Goal: Information Seeking & Learning: Understand process/instructions

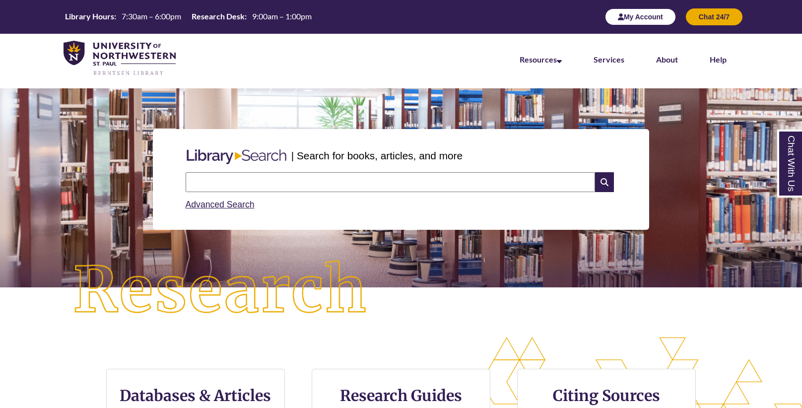
click at [658, 20] on button "My Account" at bounding box center [640, 16] width 71 height 17
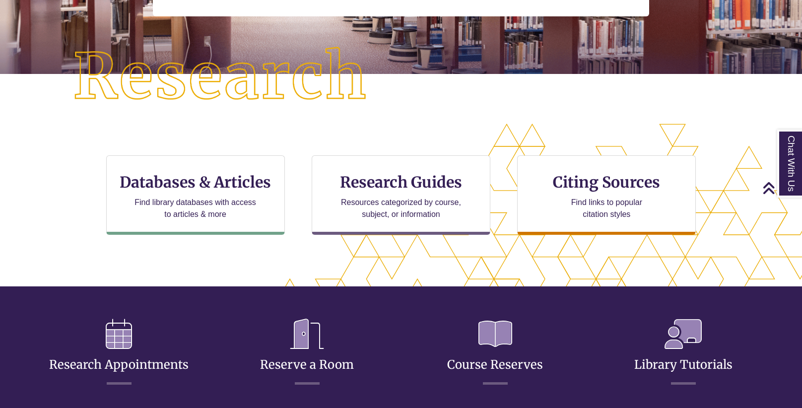
scroll to position [216, 0]
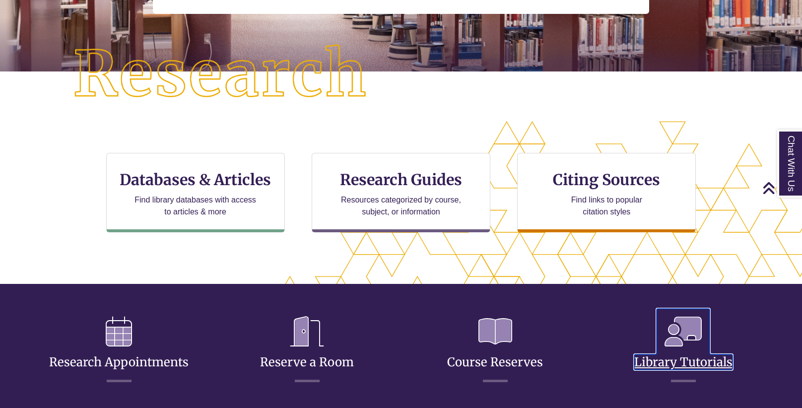
click at [672, 333] on icon at bounding box center [682, 332] width 53 height 46
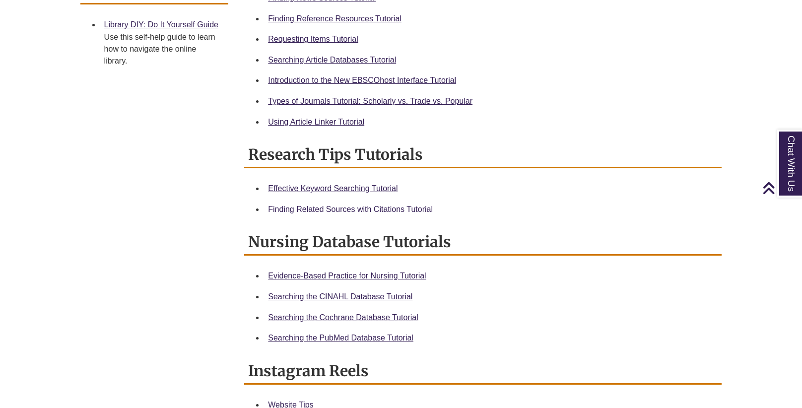
scroll to position [429, 0]
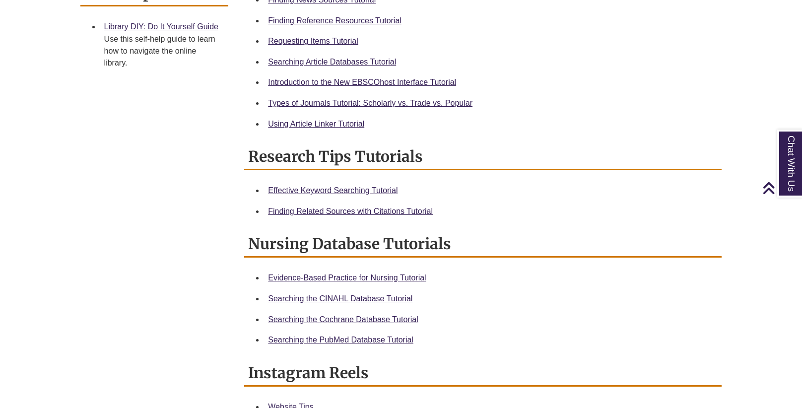
click at [395, 205] on div "Finding Related Sources with Citations Tutorial" at bounding box center [491, 211] width 446 height 13
click at [390, 212] on link "Finding Related Sources with Citations Tutorial" at bounding box center [350, 211] width 165 height 8
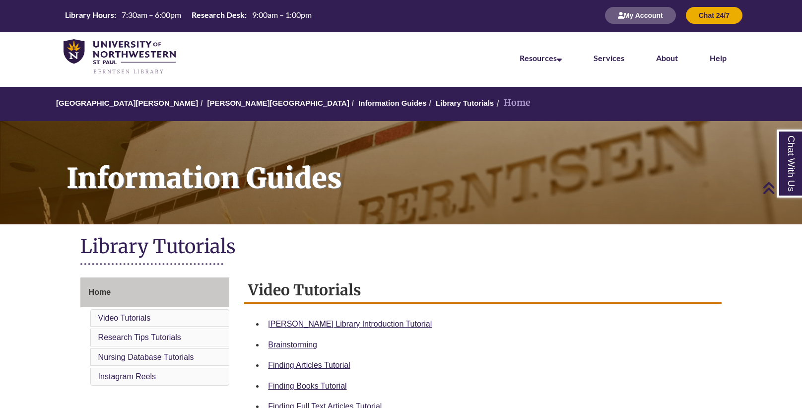
scroll to position [0, 0]
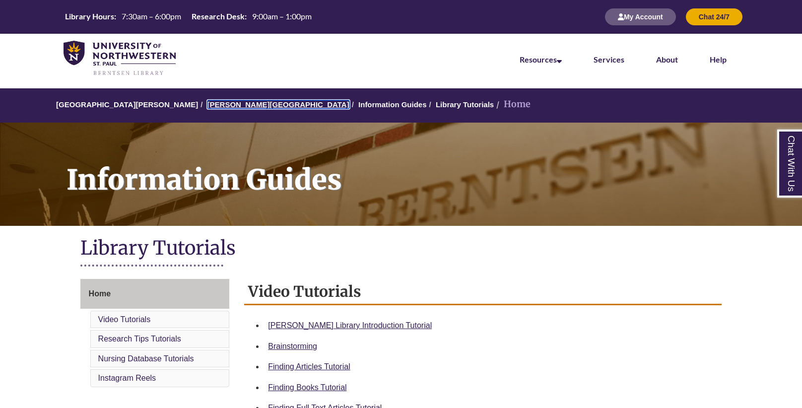
click at [217, 104] on link "[PERSON_NAME][GEOGRAPHIC_DATA]" at bounding box center [278, 104] width 142 height 8
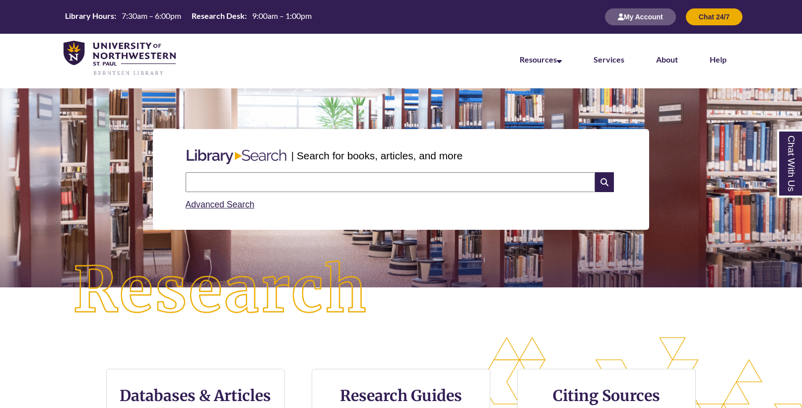
click at [292, 185] on input "text" at bounding box center [390, 182] width 409 height 20
click at [218, 182] on input "**********" at bounding box center [390, 182] width 409 height 20
click at [224, 182] on input "**********" at bounding box center [390, 182] width 409 height 20
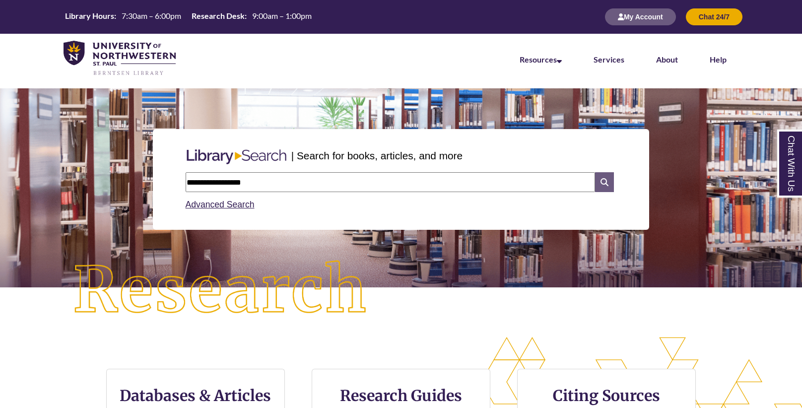
type input "**********"
click at [610, 183] on icon at bounding box center [604, 182] width 19 height 20
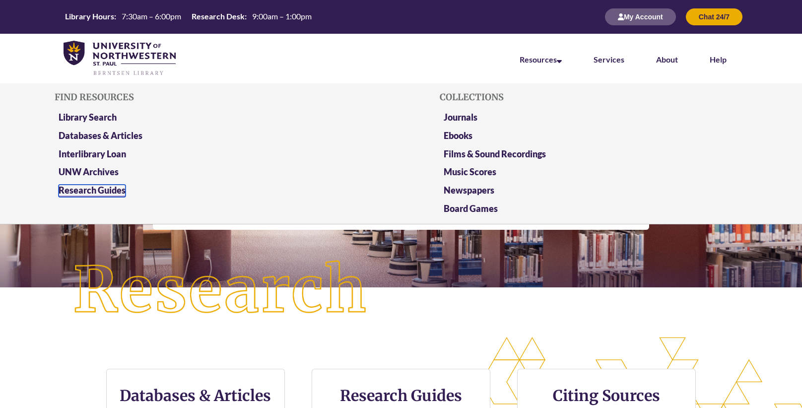
click at [106, 187] on link "Research Guides" at bounding box center [92, 191] width 67 height 12
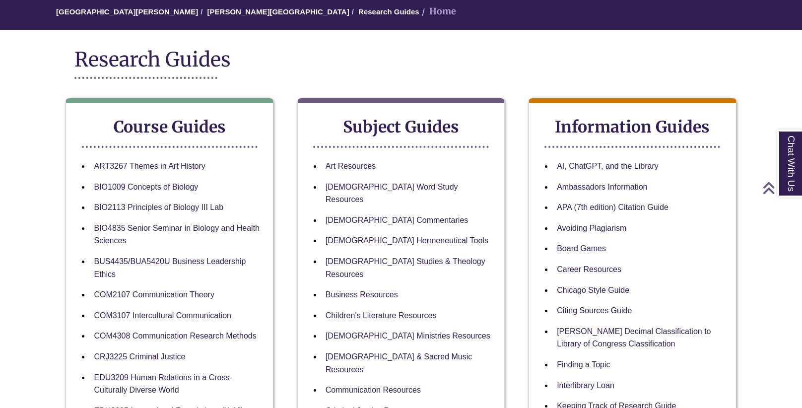
scroll to position [92, 0]
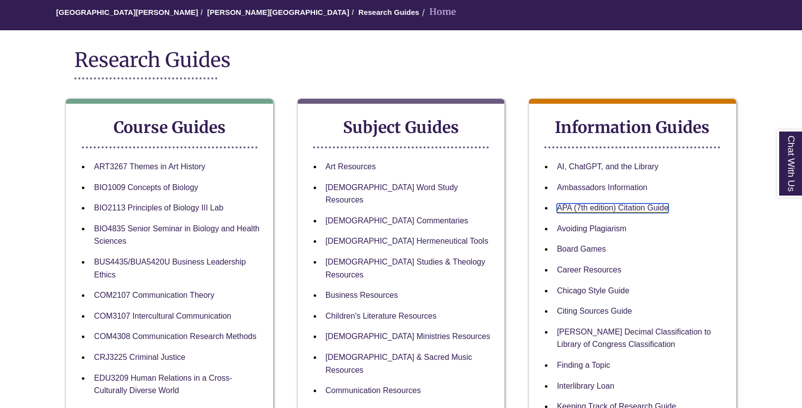
click at [642, 204] on link "APA (7th edition) Citation Guide" at bounding box center [613, 207] width 112 height 9
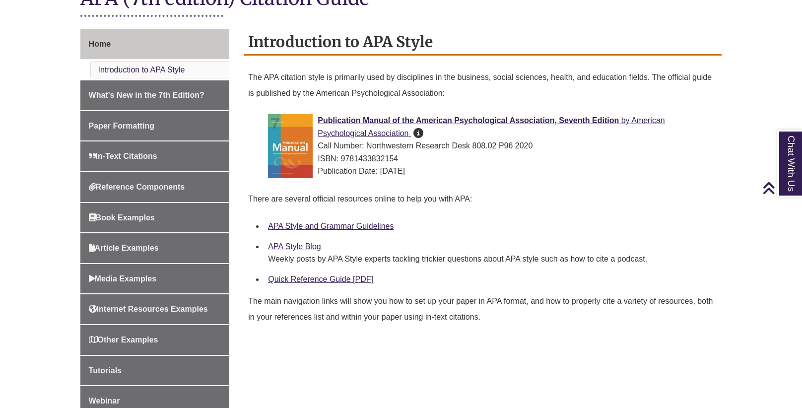
scroll to position [251, 0]
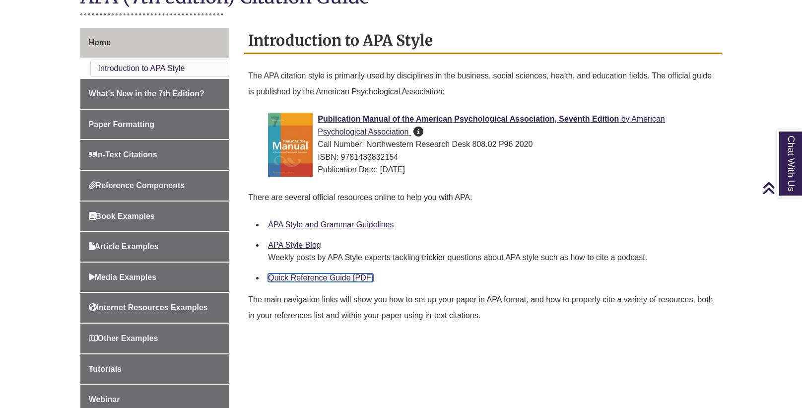
click at [321, 279] on link "Quick Reference Guide [PDF]" at bounding box center [320, 277] width 105 height 8
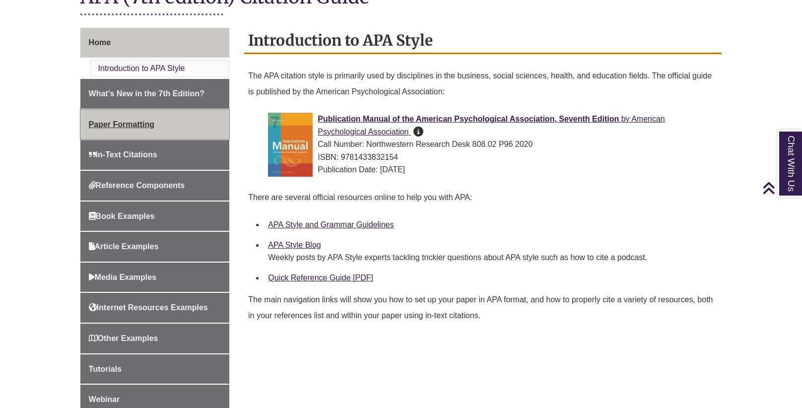
click at [146, 126] on span "Paper Formatting" at bounding box center [121, 124] width 65 height 8
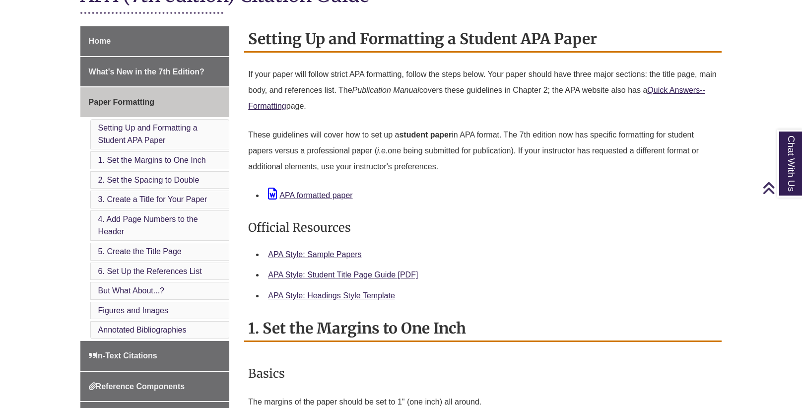
scroll to position [256, 0]
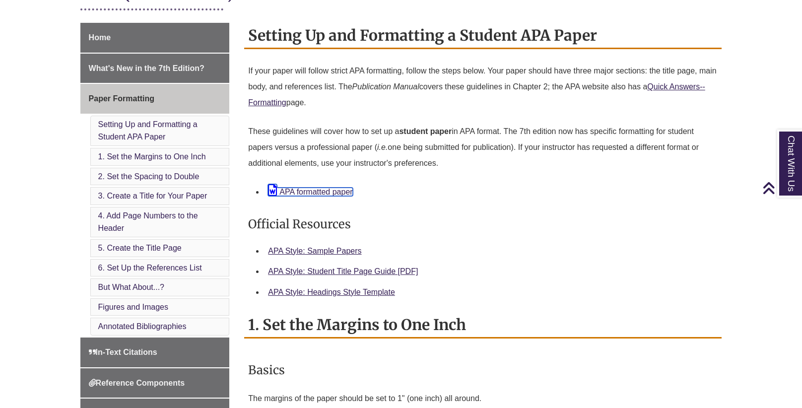
click at [334, 191] on link "APA formatted paper" at bounding box center [310, 192] width 84 height 8
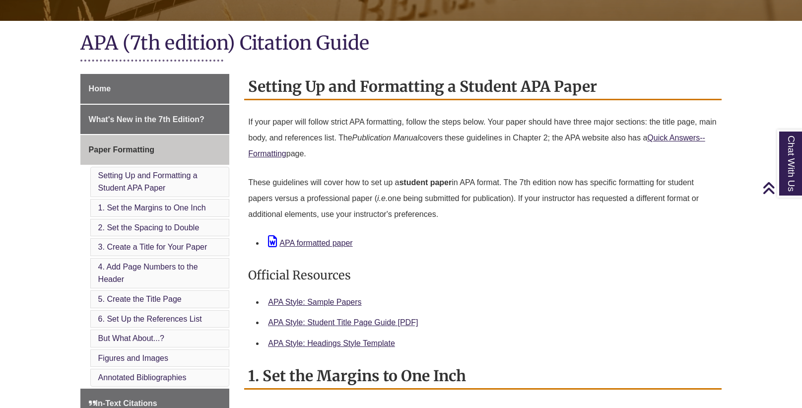
scroll to position [0, 0]
